Goal: Find specific page/section: Find specific page/section

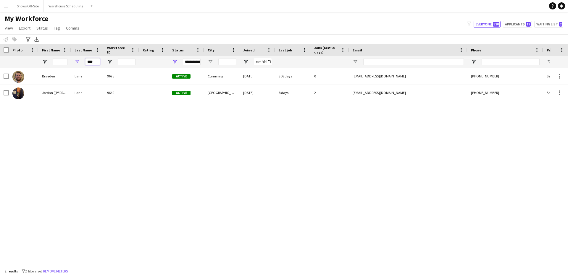
click at [79, 62] on div "****" at bounding box center [87, 62] width 33 height 12
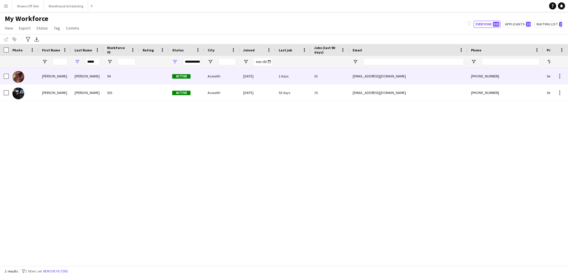
click at [82, 78] on div "[PERSON_NAME]" at bounding box center [87, 76] width 33 height 16
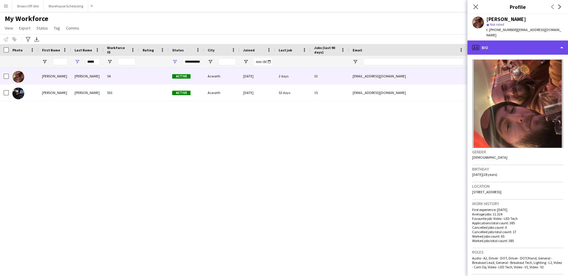
click at [542, 41] on div "profile Bio" at bounding box center [518, 48] width 101 height 14
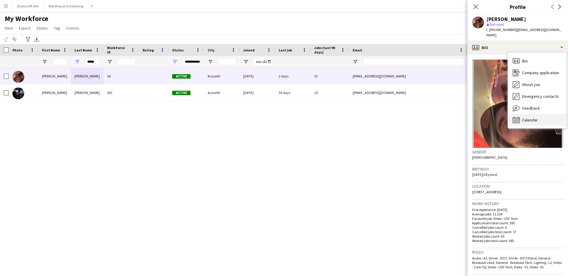
click at [521, 116] on div "Calendar Calendar" at bounding box center [537, 120] width 59 height 12
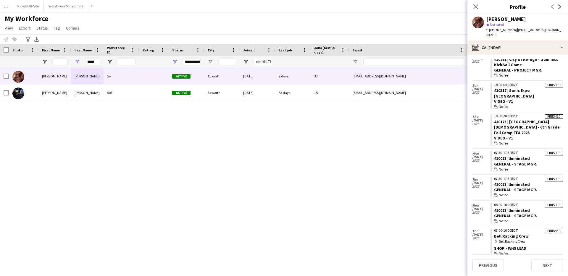
scroll to position [1148, 0]
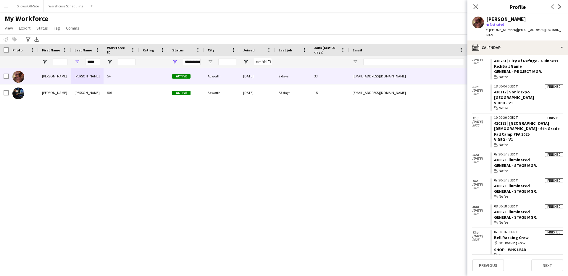
drag, startPoint x: 79, startPoint y: 53, endPoint x: 81, endPoint y: 57, distance: 4.1
click at [79, 53] on div "Last Name" at bounding box center [84, 50] width 18 height 9
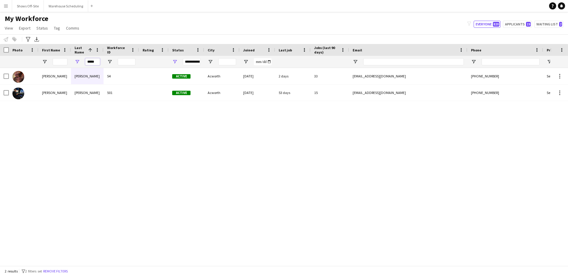
drag, startPoint x: 93, startPoint y: 61, endPoint x: 85, endPoint y: 62, distance: 8.6
click at [85, 62] on div "*****" at bounding box center [87, 62] width 33 height 12
type input "*"
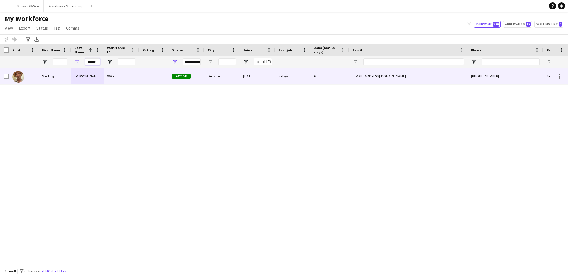
type input "******"
click at [75, 75] on div "[PERSON_NAME]" at bounding box center [87, 76] width 33 height 16
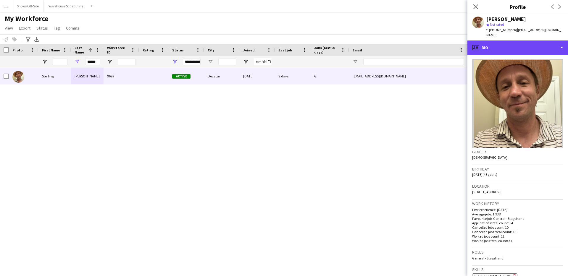
drag, startPoint x: 528, startPoint y: 44, endPoint x: 528, endPoint y: 53, distance: 9.5
click at [528, 44] on div "profile Bio" at bounding box center [518, 48] width 101 height 14
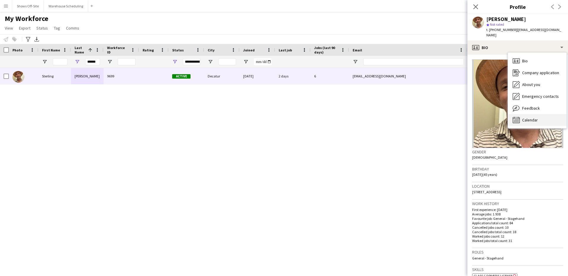
click at [518, 121] on icon at bounding box center [517, 121] width 1 height 0
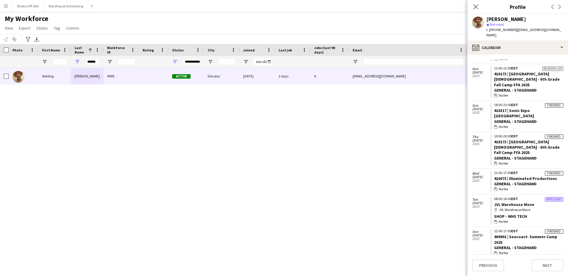
scroll to position [761, 0]
